Goal: Check status: Check status

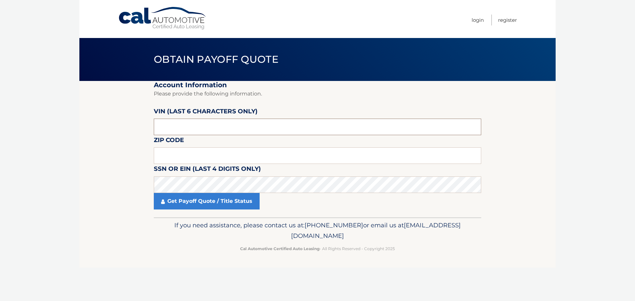
click at [177, 124] on input "text" at bounding box center [318, 127] width 328 height 17
click at [186, 127] on input "text" at bounding box center [318, 127] width 328 height 17
type input "528836"
click at [180, 158] on input "text" at bounding box center [318, 156] width 328 height 17
click at [166, 159] on input "text" at bounding box center [318, 156] width 328 height 17
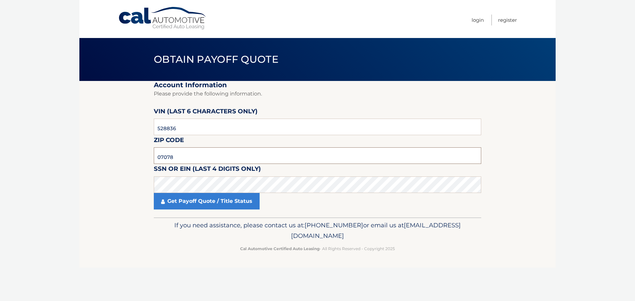
type input "07078"
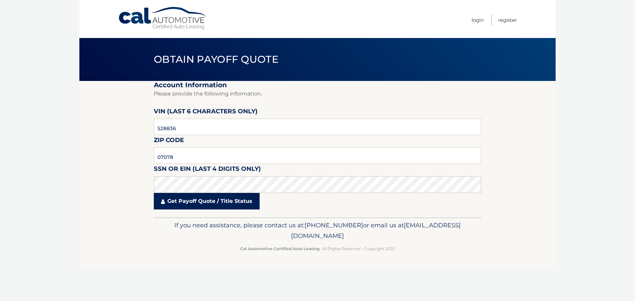
click at [193, 202] on link "Get Payoff Quote / Title Status" at bounding box center [207, 201] width 106 height 17
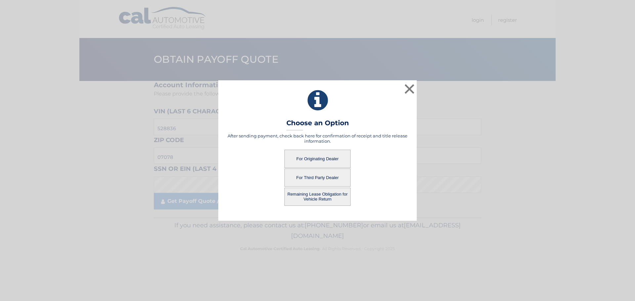
click at [317, 157] on button "For Originating Dealer" at bounding box center [318, 159] width 66 height 18
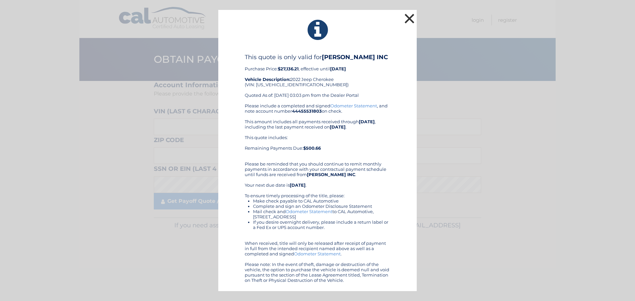
click at [407, 19] on button "×" at bounding box center [409, 18] width 13 height 13
